Goal: Navigation & Orientation: Find specific page/section

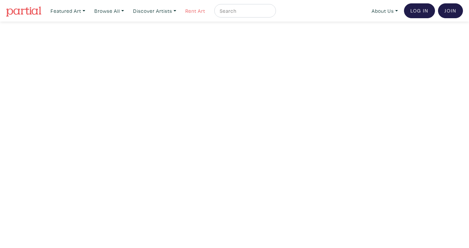
click at [207, 8] on link "Rent Art" at bounding box center [195, 11] width 26 height 14
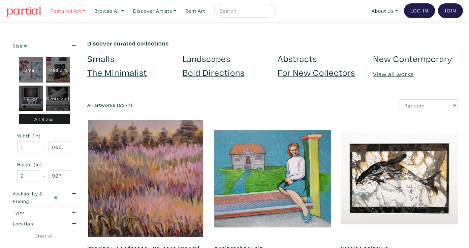
click at [81, 11] on link "Featured Art" at bounding box center [67, 11] width 41 height 14
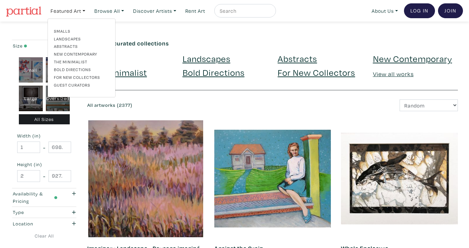
click at [60, 37] on link "Landscapes" at bounding box center [81, 39] width 55 height 6
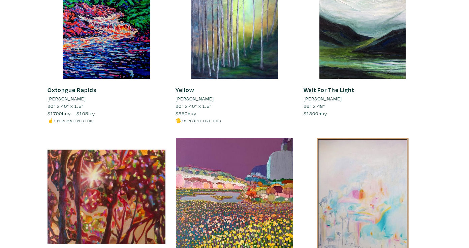
scroll to position [343, 0]
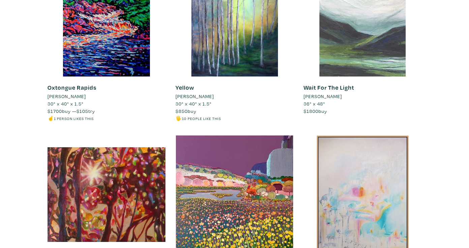
click at [355, 42] on div at bounding box center [362, 18] width 118 height 118
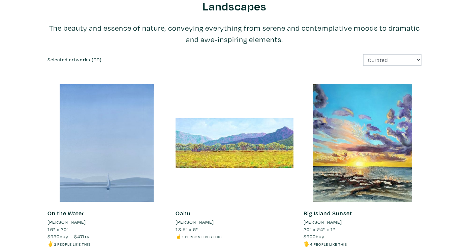
scroll to position [0, 0]
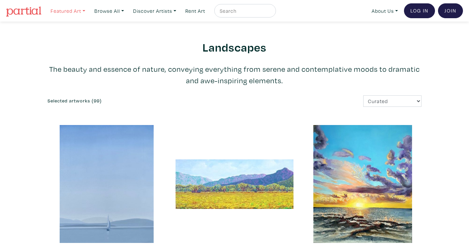
click at [84, 11] on link "Featured Art" at bounding box center [67, 11] width 41 height 14
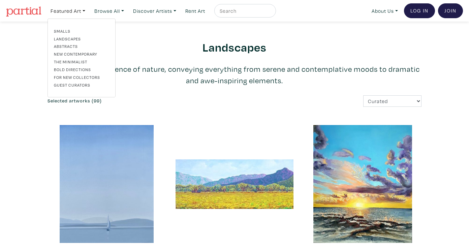
click at [77, 78] on link "For New Collectors" at bounding box center [81, 77] width 55 height 6
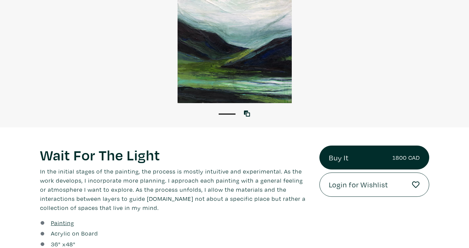
scroll to position [86, 0]
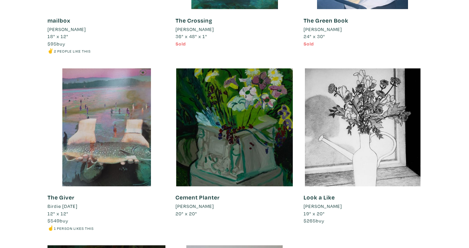
scroll to position [3481, 0]
